Goal: Task Accomplishment & Management: Manage account settings

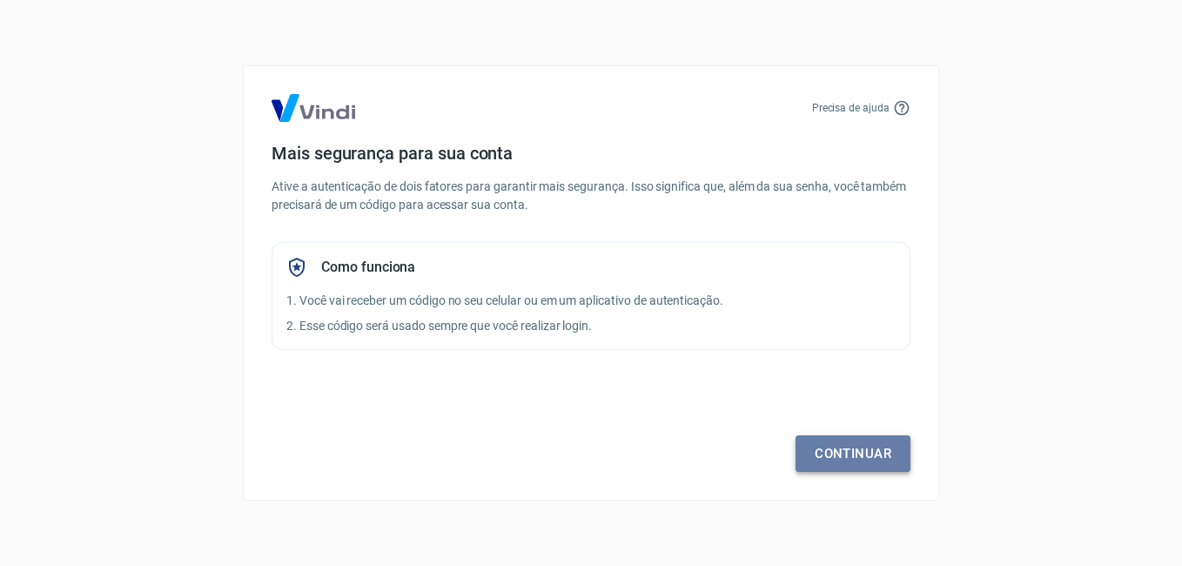
click at [881, 454] on link "Continuar" at bounding box center [853, 453] width 115 height 37
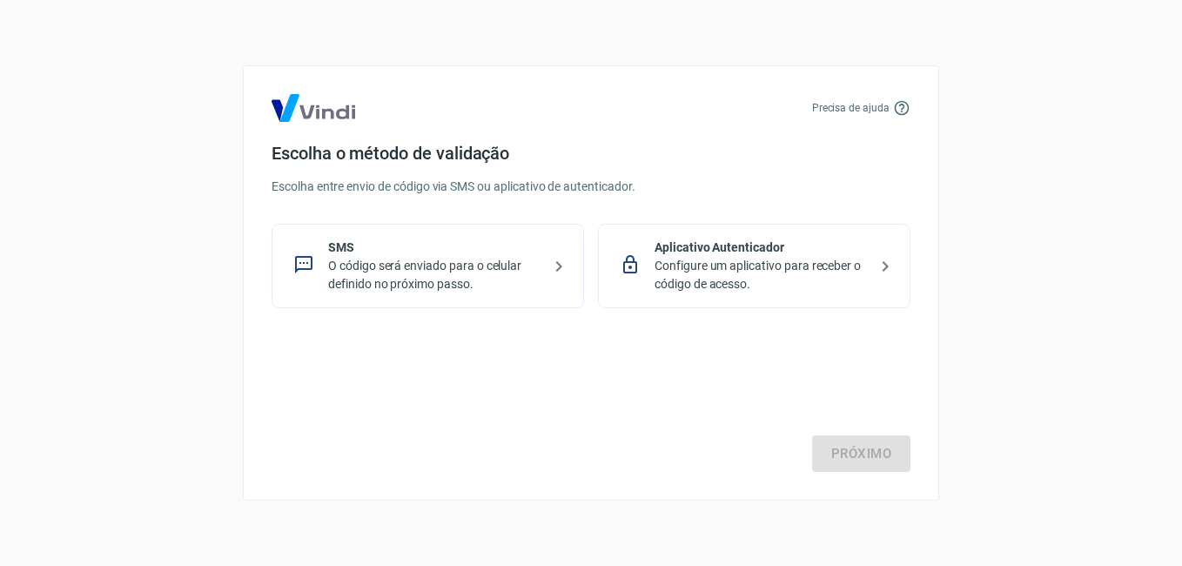
click at [476, 277] on p "O código será enviado para o celular definido no próximo passo." at bounding box center [434, 275] width 213 height 37
click at [876, 465] on link "Próximo" at bounding box center [861, 453] width 98 height 37
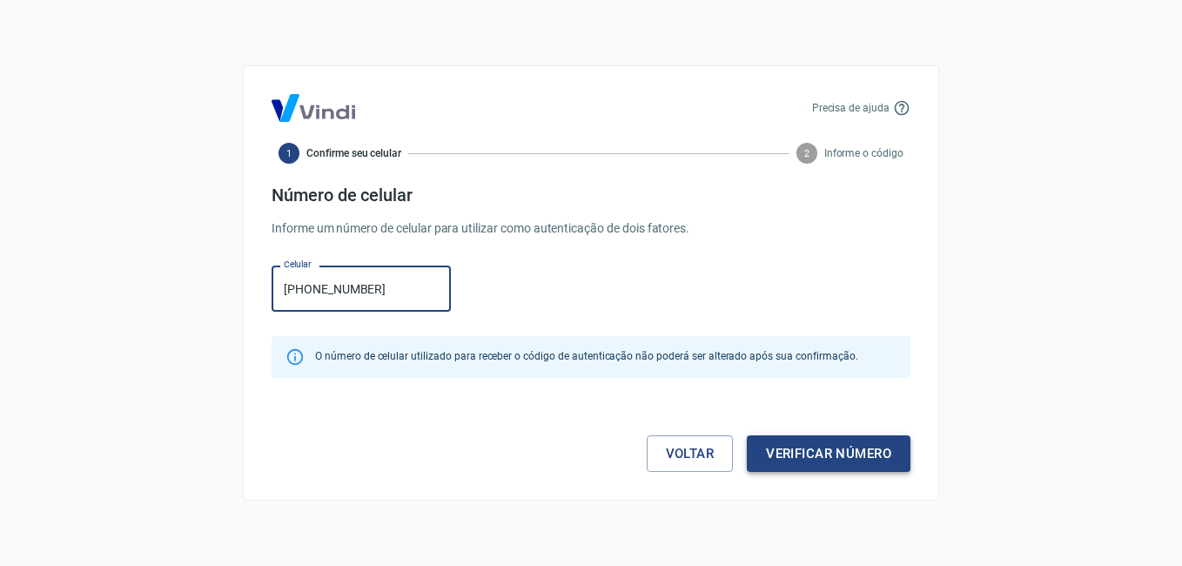
type input "(21) 99256-5284"
click at [807, 457] on button "Verificar número" at bounding box center [829, 453] width 164 height 37
click at [807, 457] on div "Voltar Verificar número" at bounding box center [591, 435] width 639 height 73
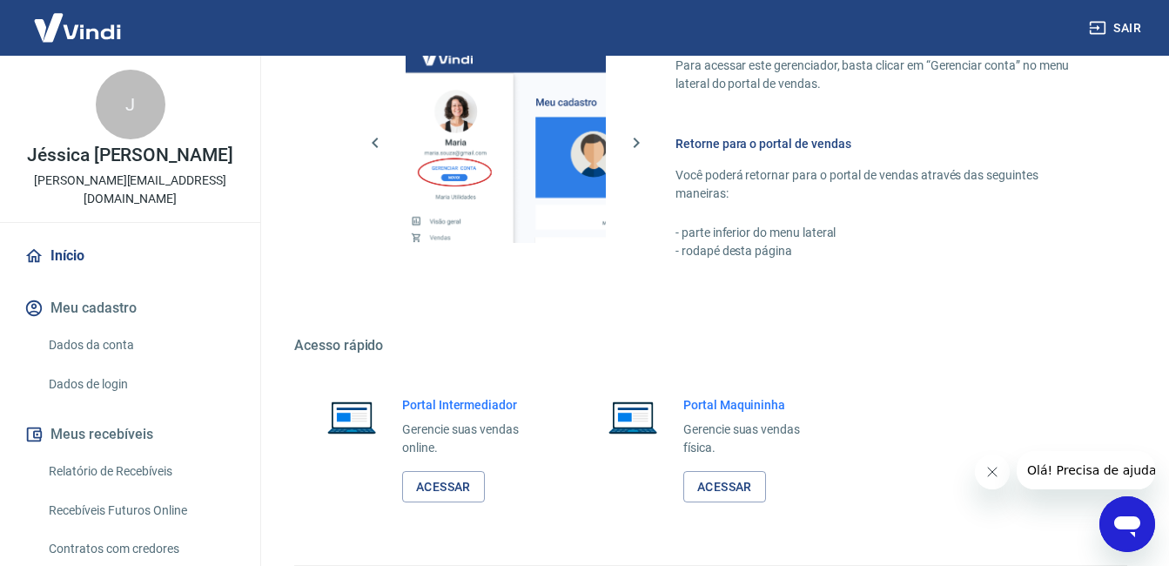
scroll to position [1043, 0]
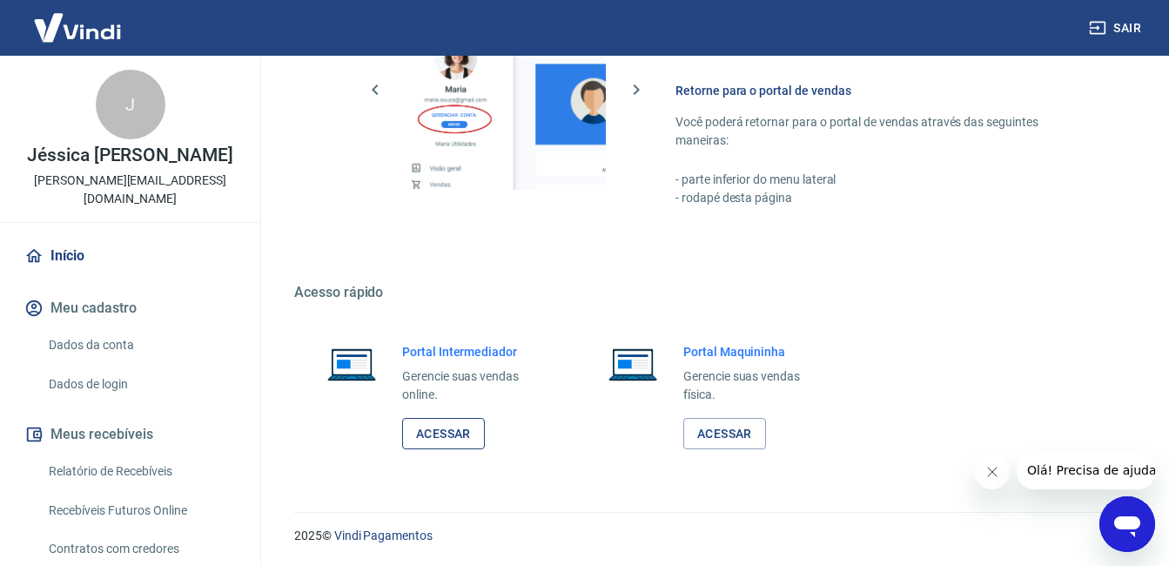
click at [434, 438] on link "Acessar" at bounding box center [443, 434] width 83 height 32
